Goal: Task Accomplishment & Management: Manage account settings

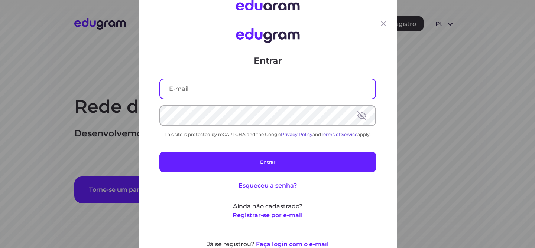
click at [210, 87] on input "text" at bounding box center [267, 88] width 215 height 19
click at [211, 86] on input "text" at bounding box center [267, 88] width 215 height 19
click at [383, 24] on icon at bounding box center [382, 23] width 5 height 5
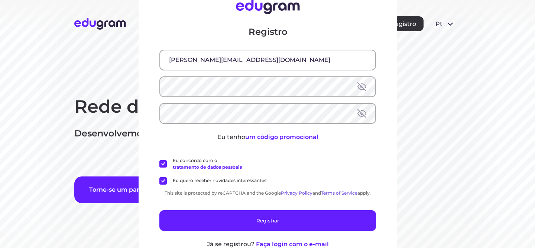
click at [395, 151] on div "Registro isabella.moretti@outlook.com Eu tenho um código promocional Eu concord…" at bounding box center [267, 123] width 258 height 285
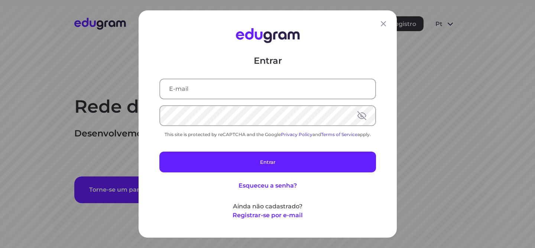
type input "[PERSON_NAME][EMAIL_ADDRESS][DOMAIN_NAME]"
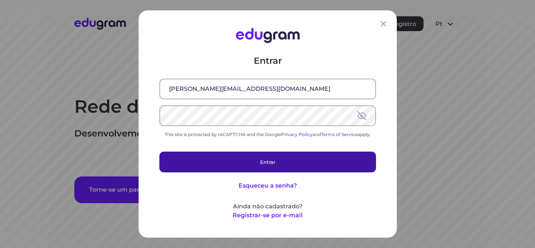
click at [277, 157] on button "Entrar" at bounding box center [267, 162] width 216 height 21
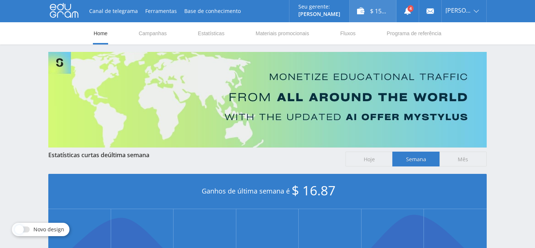
click at [369, 12] on div "$ 15.05" at bounding box center [372, 11] width 46 height 22
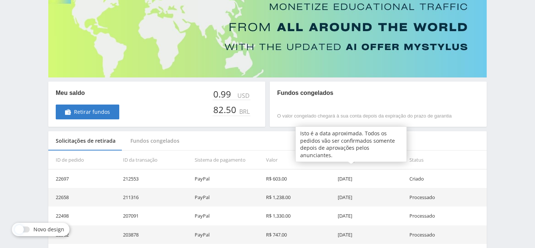
scroll to position [45, 0]
